Goal: Transaction & Acquisition: Purchase product/service

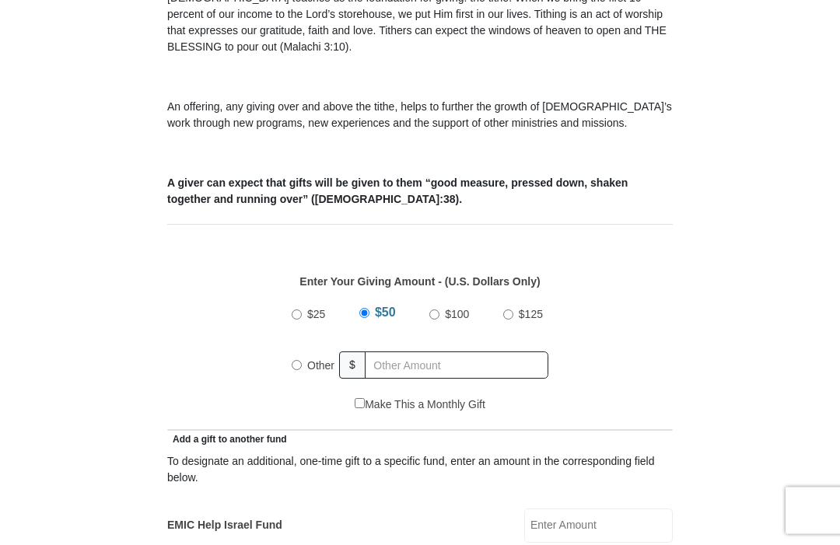
scroll to position [466, 0]
click at [319, 369] on span "Other" at bounding box center [320, 364] width 27 height 12
click at [302, 369] on input "Other" at bounding box center [297, 364] width 10 height 10
radio input "true"
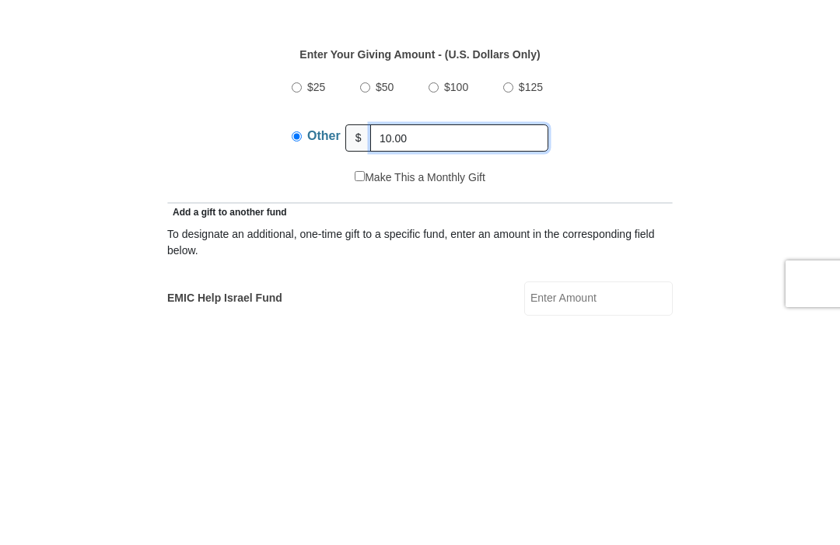
type input "10.00"
click at [355, 398] on input "Make This a Monthly Gift" at bounding box center [360, 403] width 10 height 10
checkbox input "true"
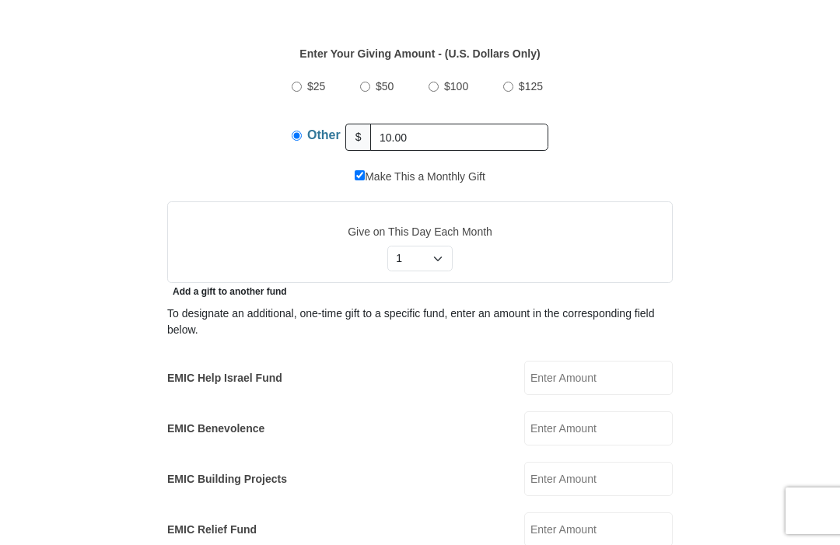
click at [609, 389] on input "EMIC Help Israel Fund" at bounding box center [598, 378] width 149 height 34
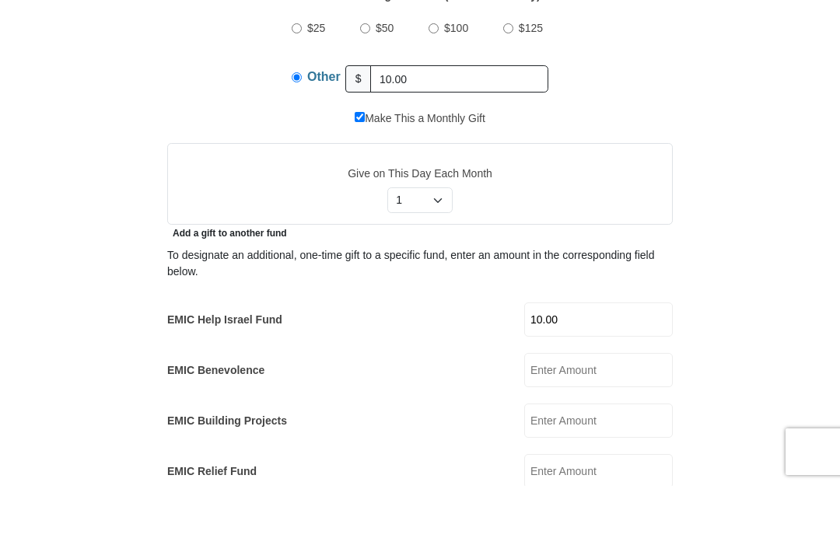
type input "10.00"
click at [426, 124] on input "10.00" at bounding box center [459, 137] width 178 height 27
type input "1"
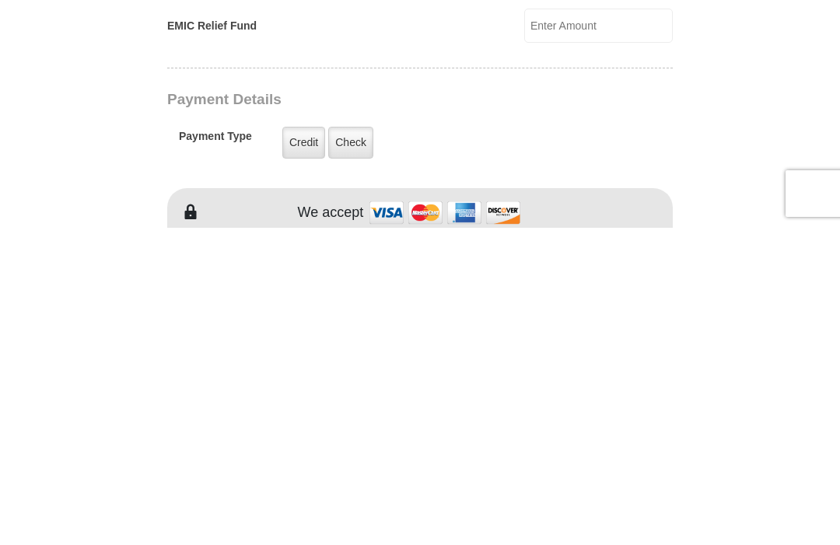
scroll to position [880, 0]
click at [348, 443] on label "Check" at bounding box center [350, 459] width 45 height 32
click at [0, 0] on input "Check" at bounding box center [0, 0] width 0 height 0
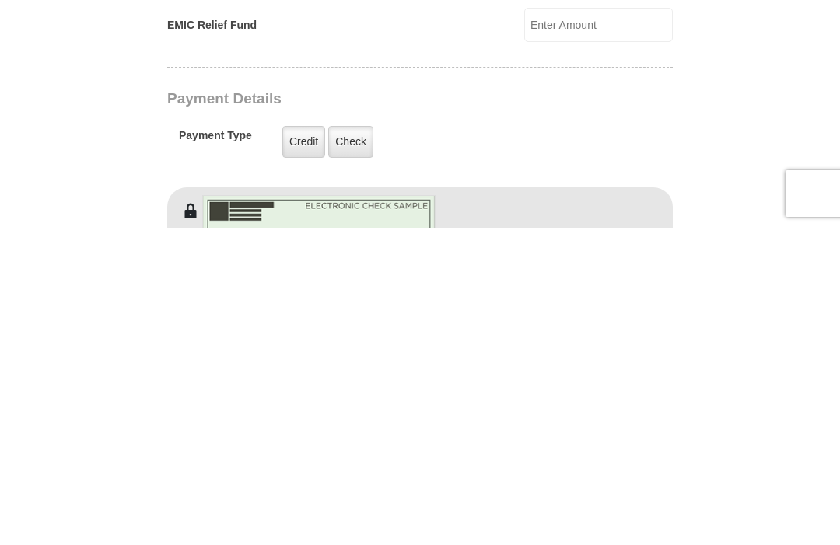
scroll to position [1197, 0]
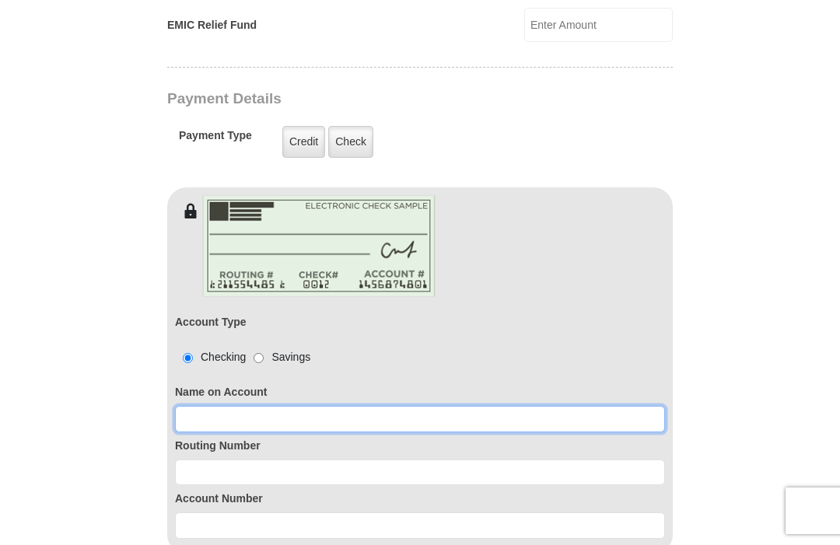
click at [307, 412] on input at bounding box center [420, 419] width 490 height 26
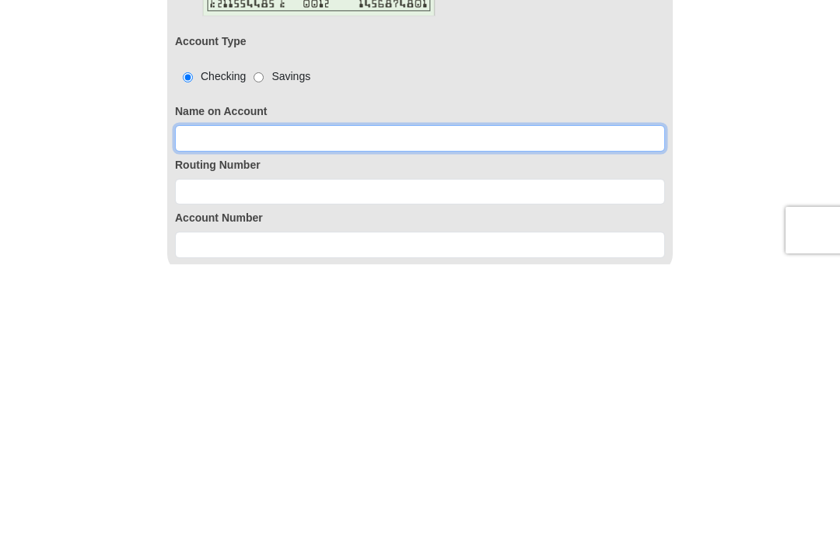
type input "[PERSON_NAME]"
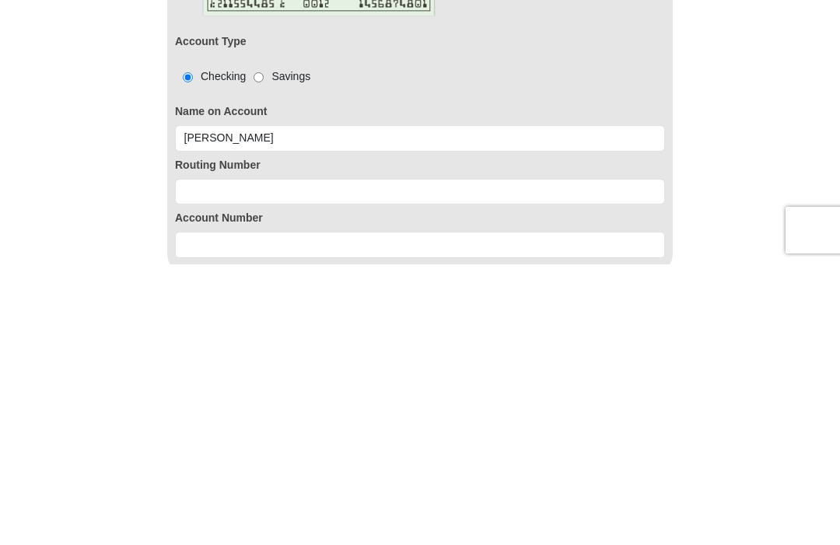
scroll to position [1478, 0]
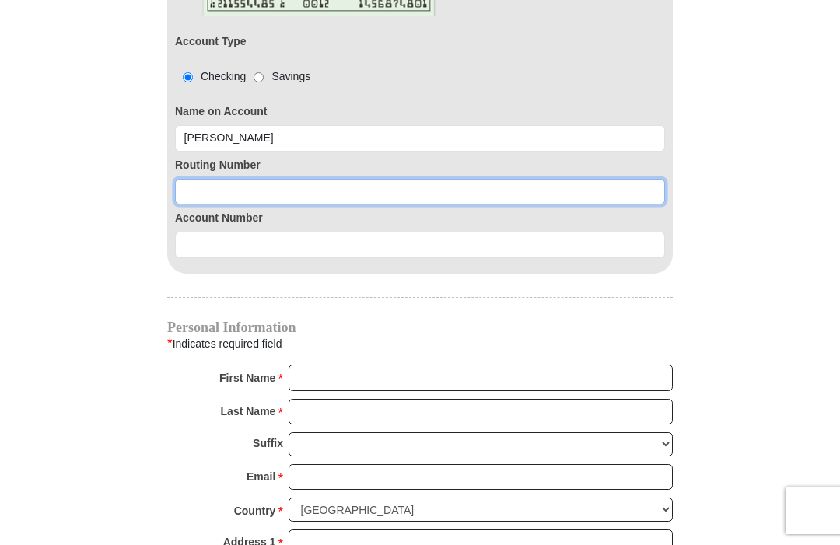
click at [261, 200] on input at bounding box center [420, 192] width 490 height 26
type input "063107513"
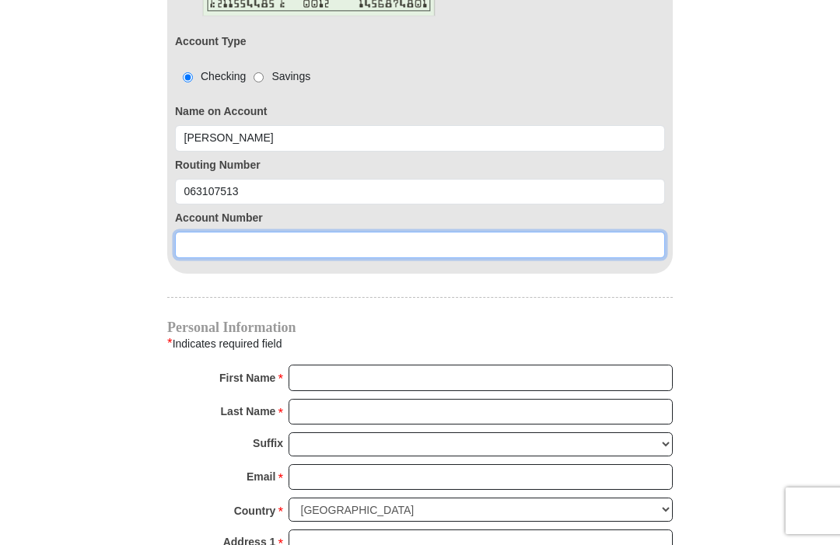
click at [270, 249] on input at bounding box center [420, 245] width 490 height 26
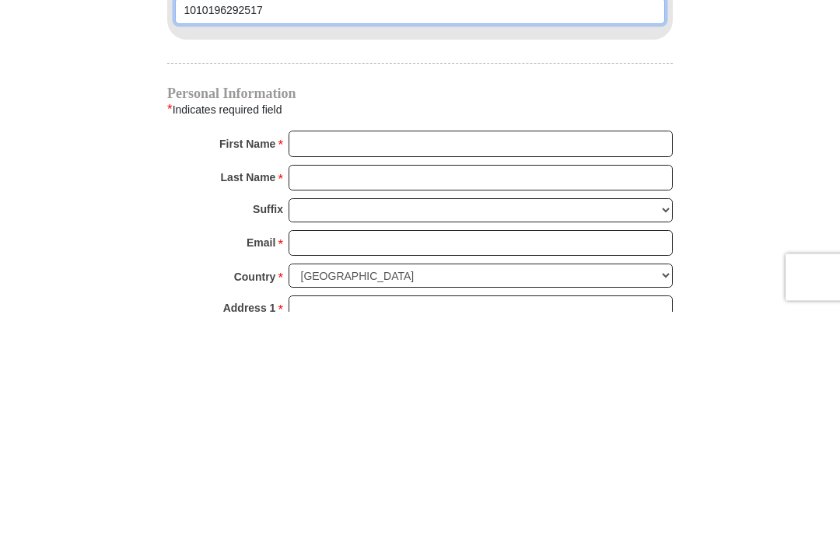
type input "1010196292517"
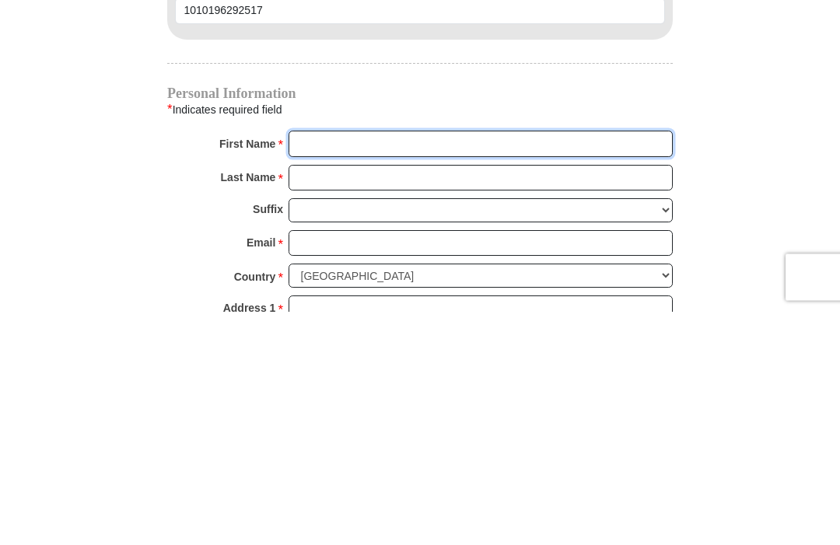
click at [352, 365] on input "First Name *" at bounding box center [480, 378] width 384 height 26
type input "[PERSON_NAME]"
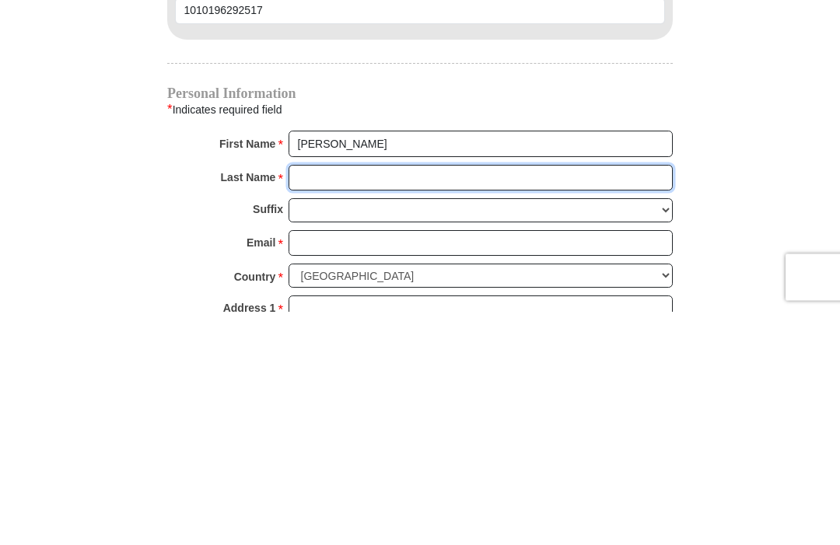
type input "Brown"
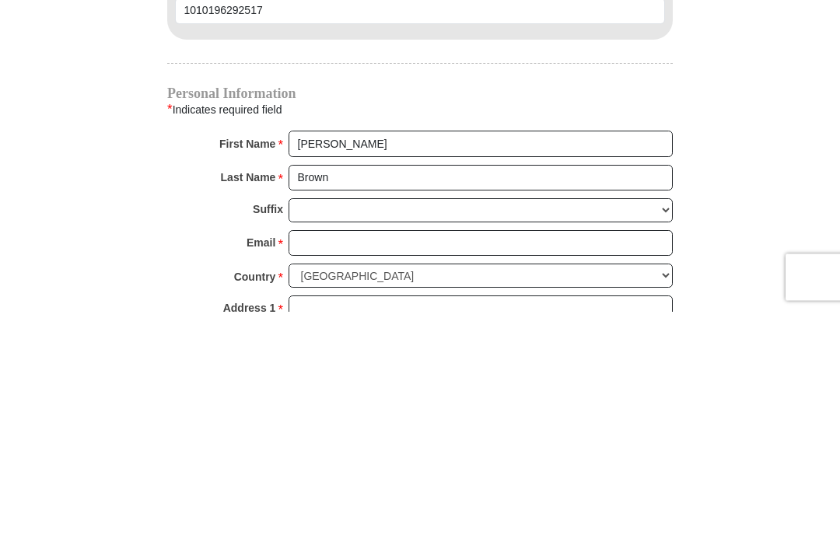
scroll to position [1712, 0]
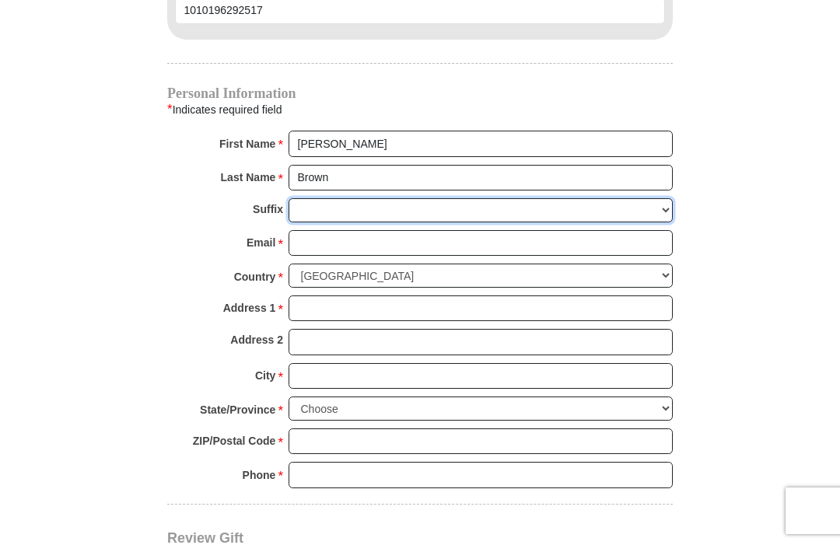
click at [337, 212] on select "[PERSON_NAME] I II III IV V VI" at bounding box center [480, 210] width 384 height 24
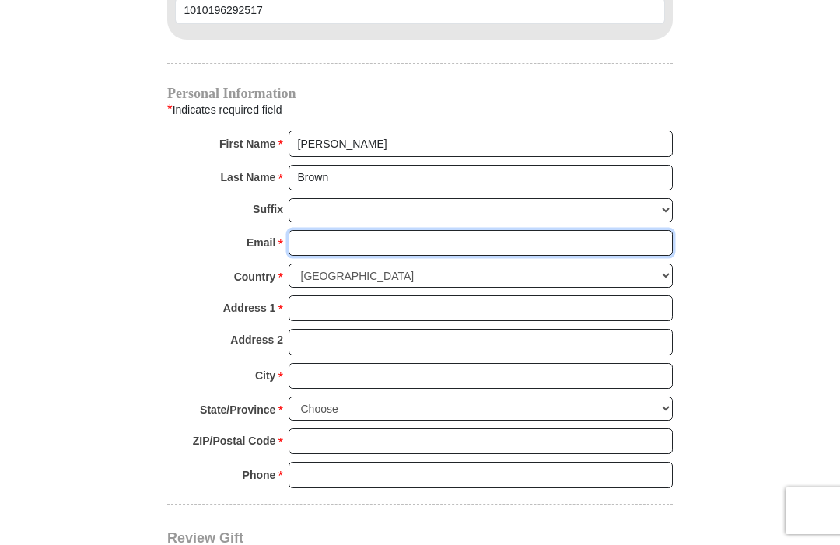
click at [327, 235] on input "Email *" at bounding box center [480, 243] width 384 height 26
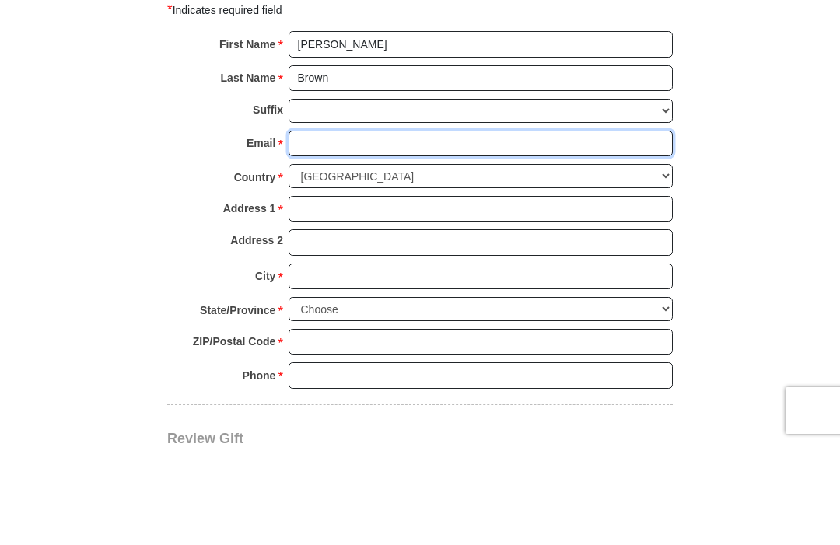
type input "[EMAIL_ADDRESS][DOMAIN_NAME]"
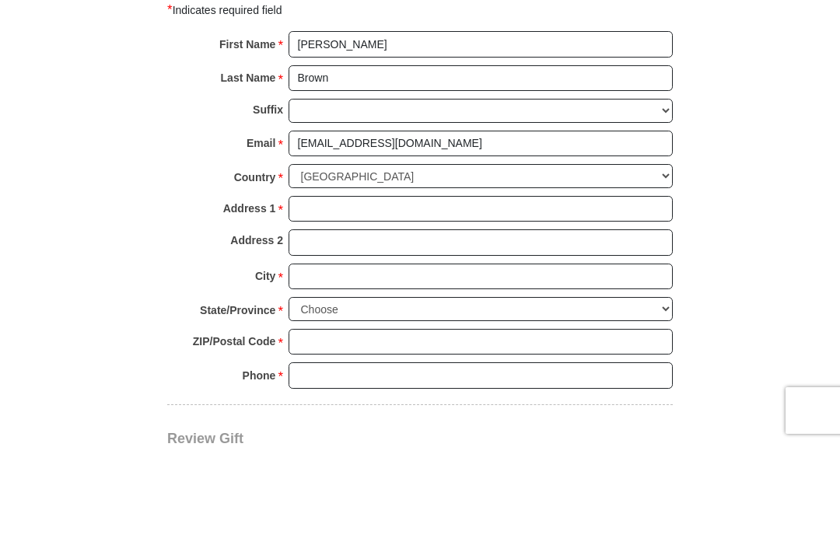
scroll to position [1812, 0]
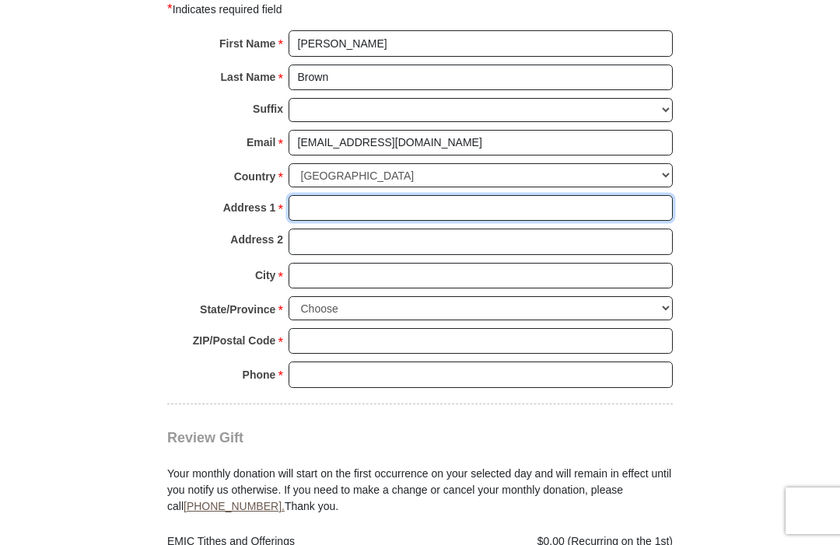
click at [327, 196] on input "Address 1 *" at bounding box center [480, 208] width 384 height 26
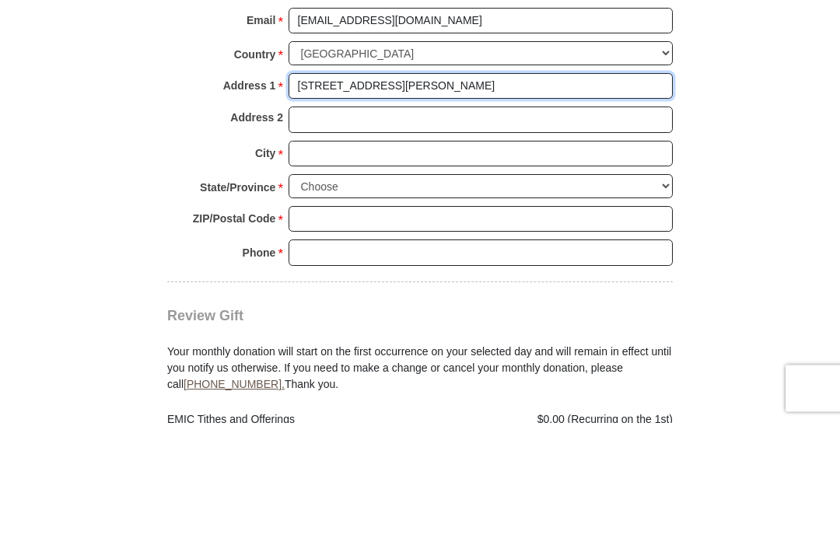
type input "[STREET_ADDRESS][PERSON_NAME]"
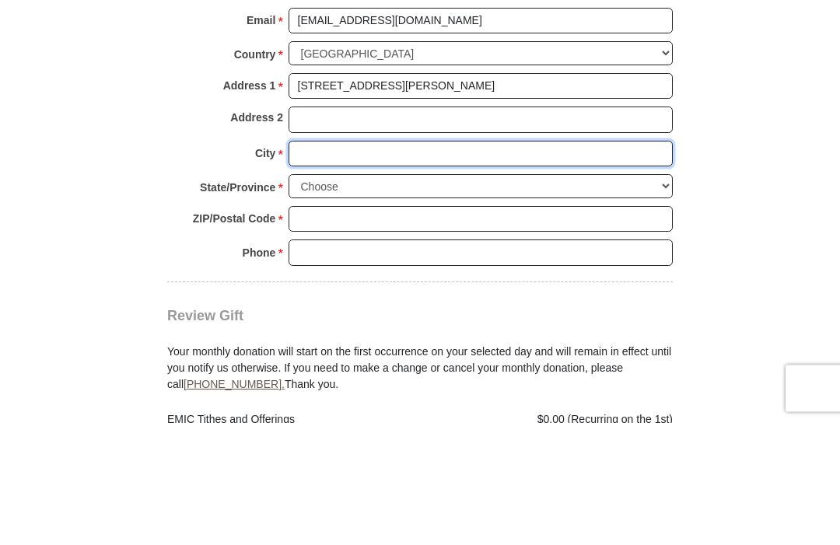
click at [329, 264] on input "City *" at bounding box center [480, 277] width 384 height 26
type input "Decatur"
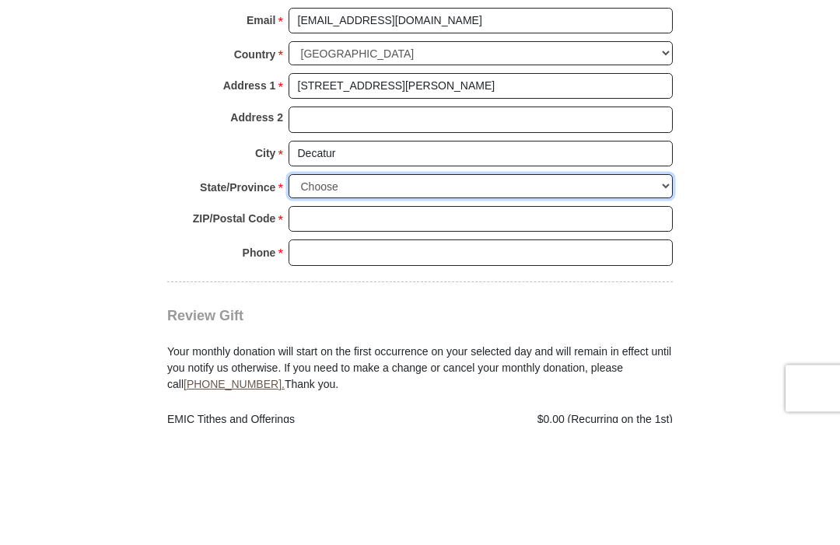
click at [348, 297] on select "Choose [US_STATE] [US_STATE] [US_STATE] [US_STATE] [US_STATE] Armed Forces Amer…" at bounding box center [480, 309] width 384 height 24
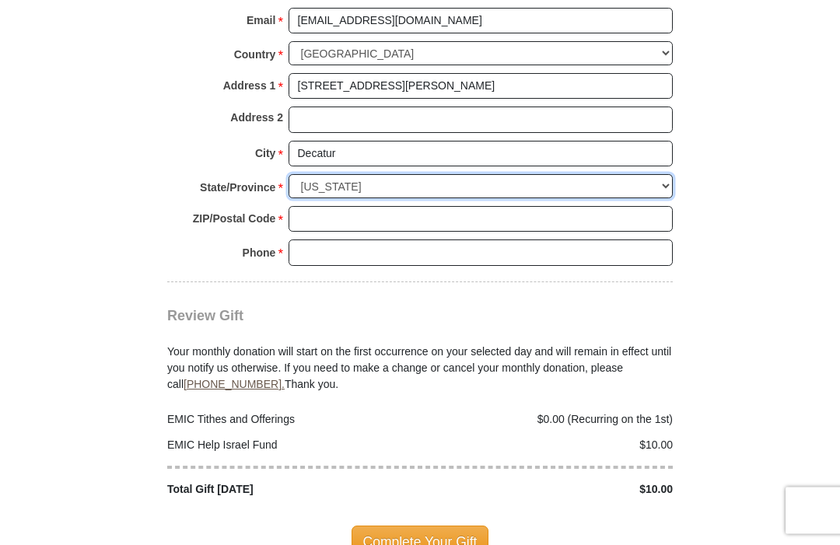
scroll to position [1926, 0]
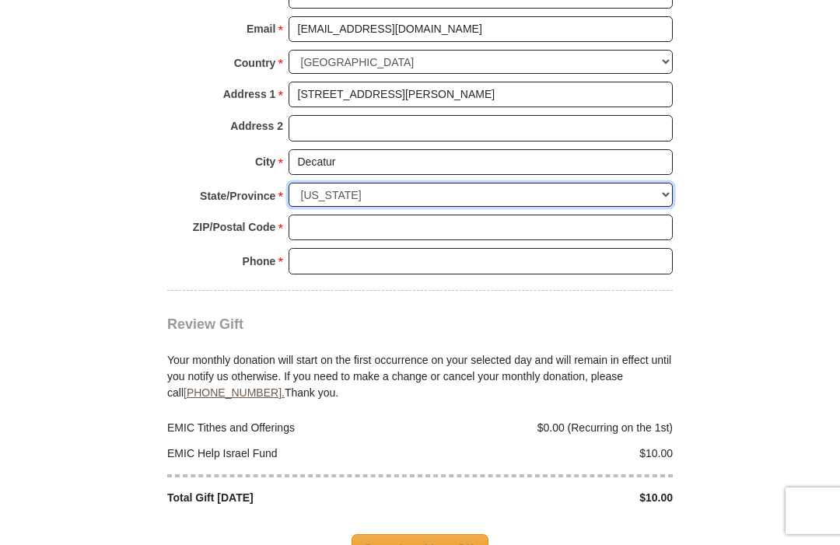
click at [411, 184] on select "Choose [US_STATE] [US_STATE] [US_STATE] [US_STATE] [US_STATE] Armed Forces Amer…" at bounding box center [480, 195] width 384 height 24
click at [378, 183] on select "Choose [US_STATE] [US_STATE] [US_STATE] [US_STATE] [US_STATE] Armed Forces Amer…" at bounding box center [480, 195] width 384 height 24
select select "[GEOGRAPHIC_DATA]"
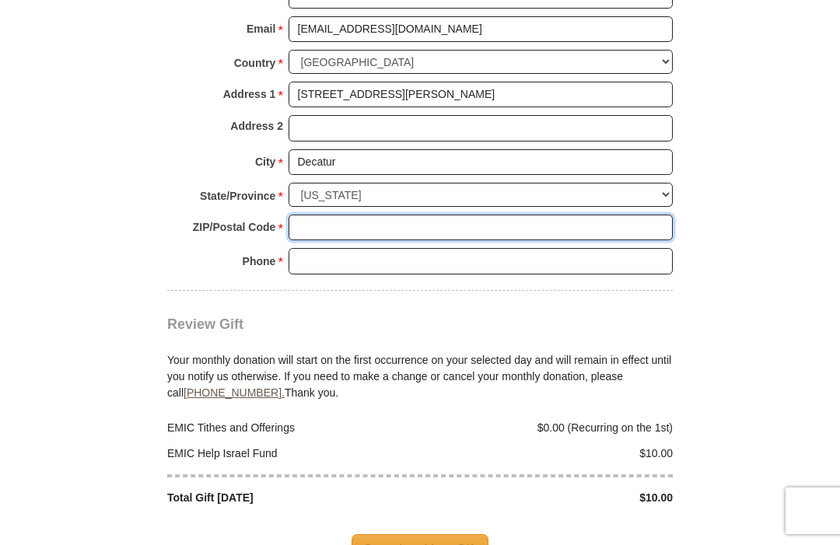
click at [316, 215] on input "ZIP/Postal Code *" at bounding box center [480, 228] width 384 height 26
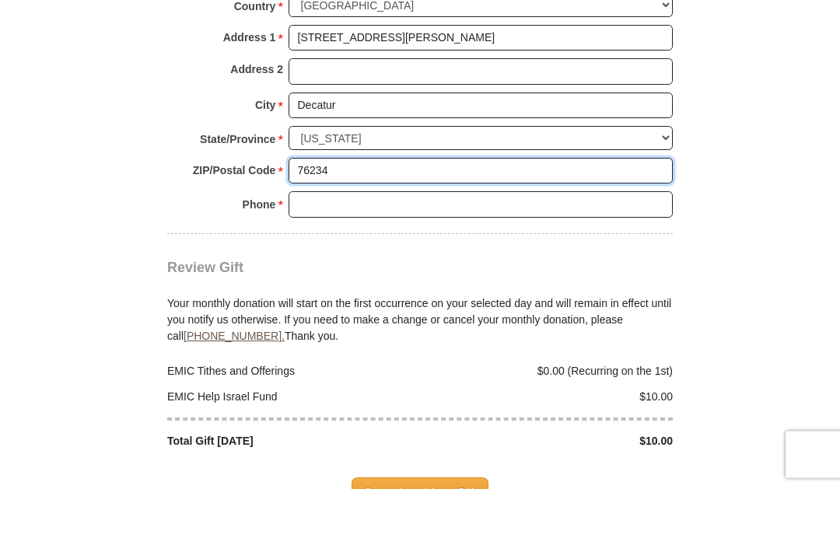
type input "76234"
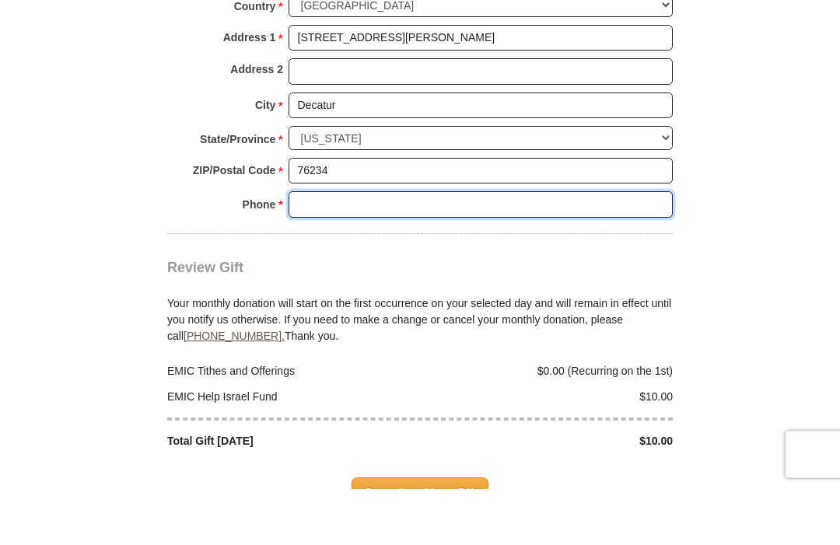
click at [386, 248] on input "Phone * *" at bounding box center [480, 261] width 384 height 26
type input "3865067033"
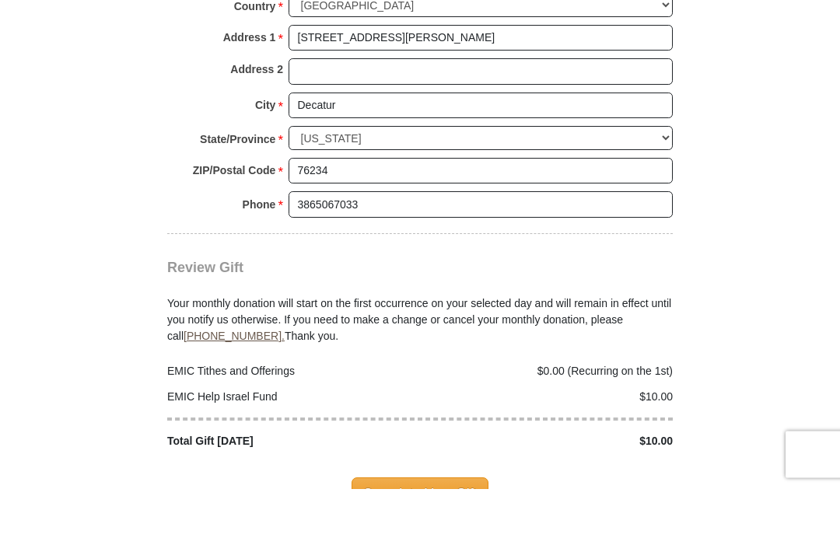
scroll to position [1983, 0]
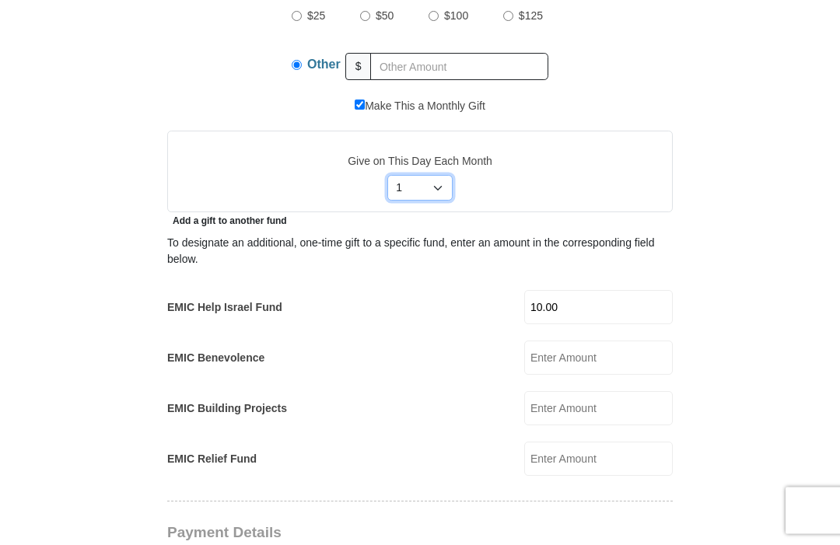
click at [442, 185] on select "Select Day of Month 1 2 3 4 5 6 7 8 9 10 11 12 13 14 15 16 17 18 19 20 21 22 23…" at bounding box center [420, 189] width 66 height 26
select select "3"
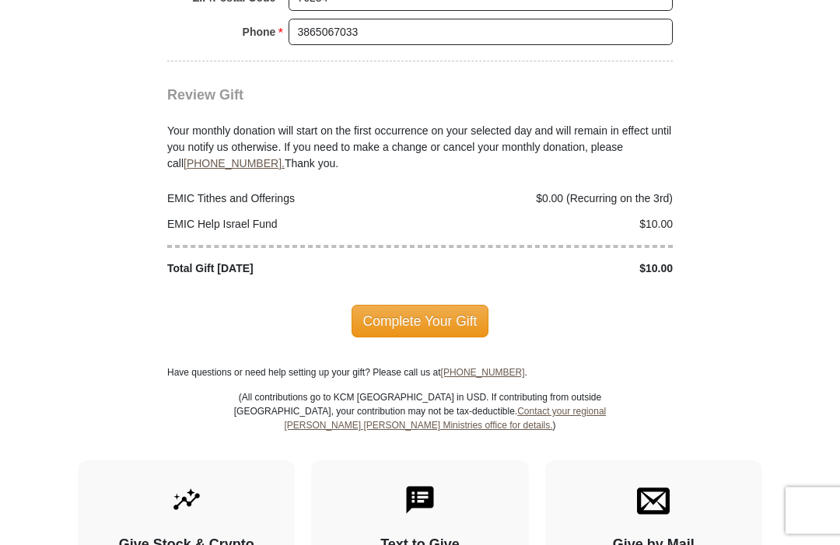
scroll to position [2156, 0]
click at [431, 304] on span "Complete Your Gift" at bounding box center [420, 320] width 138 height 33
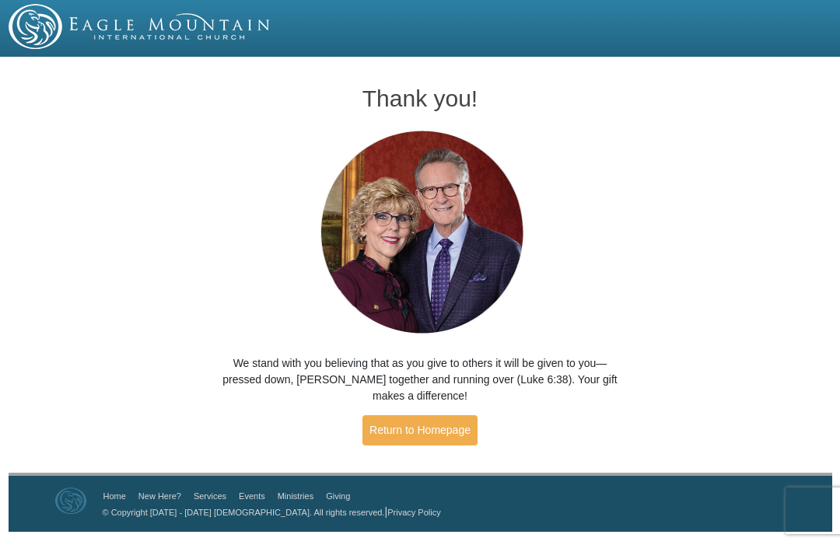
click at [425, 425] on link "Return to Homepage" at bounding box center [419, 430] width 115 height 30
